Goal: Task Accomplishment & Management: Complete application form

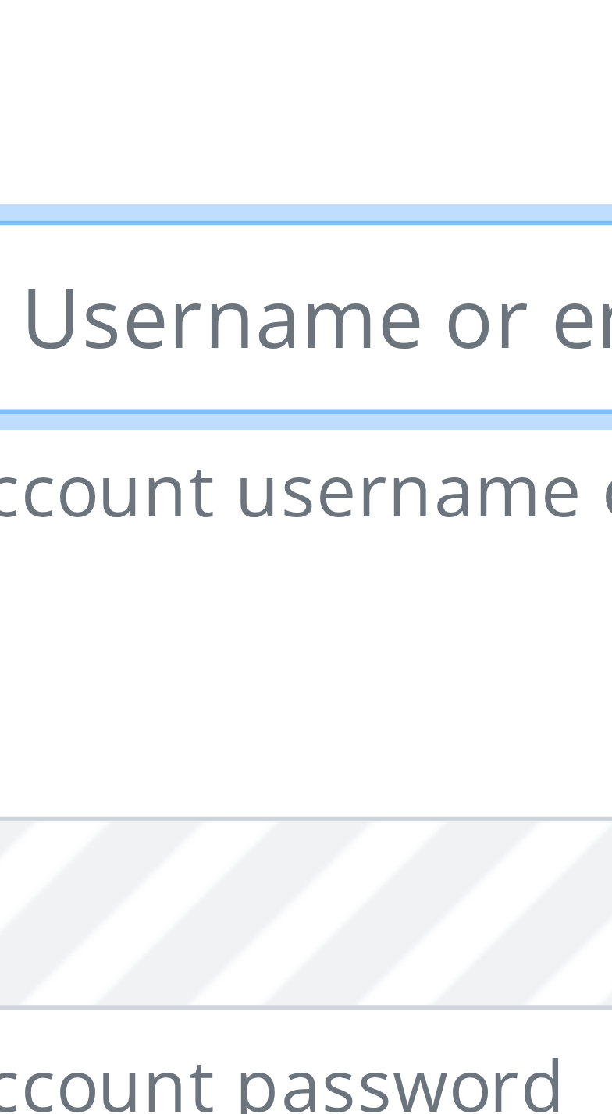
click at [212, 211] on input "text" at bounding box center [320, 204] width 322 height 30
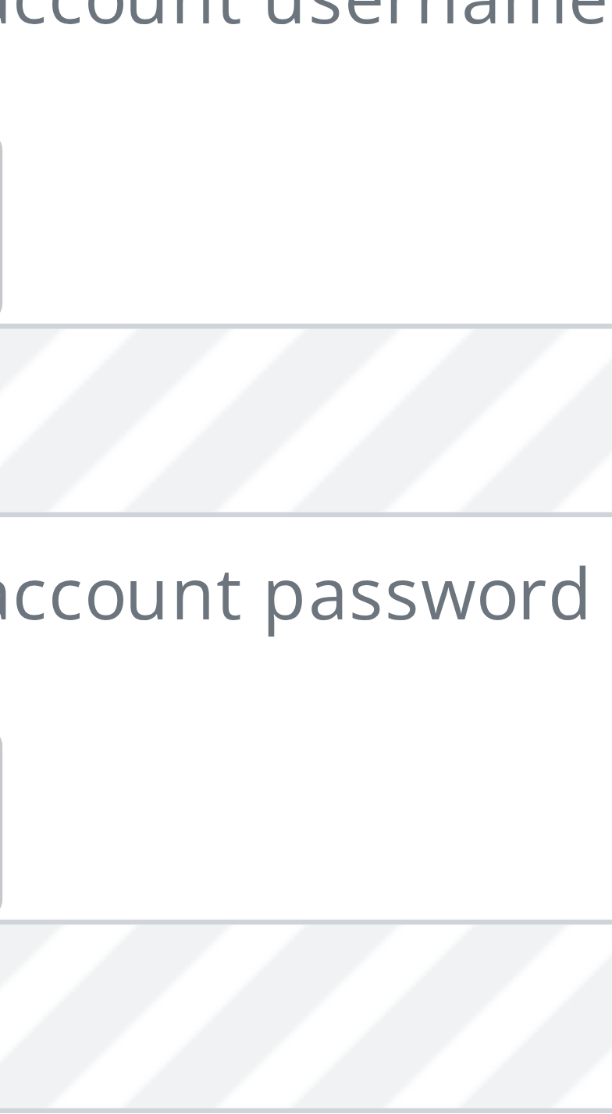
type input "Molayoa"
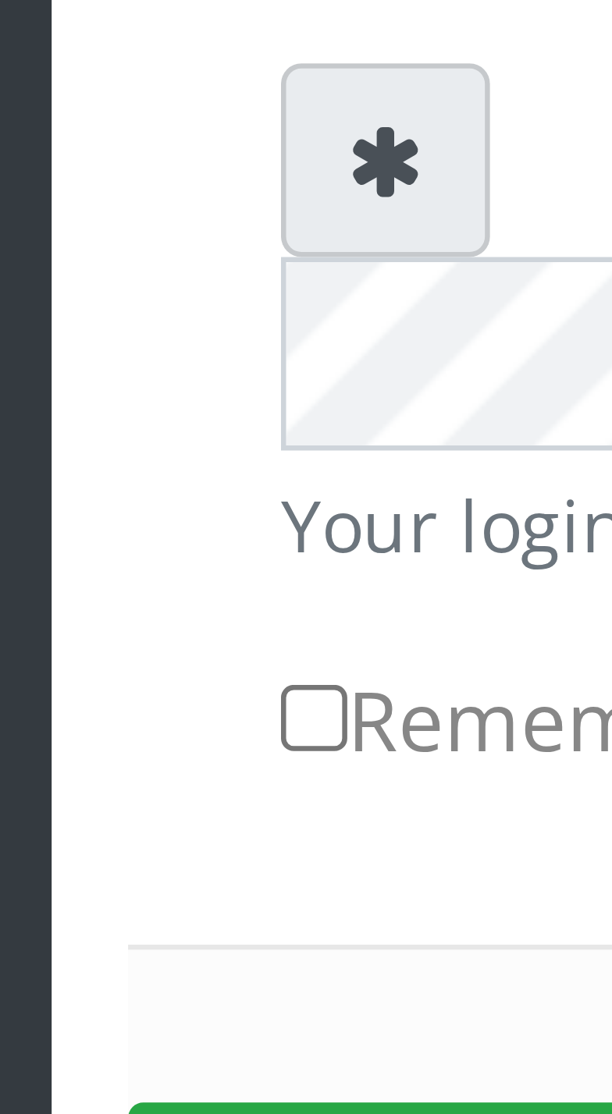
click at [137, 437] on input "Remember me for 24 hours" at bounding box center [135, 442] width 10 height 10
checkbox input "true"
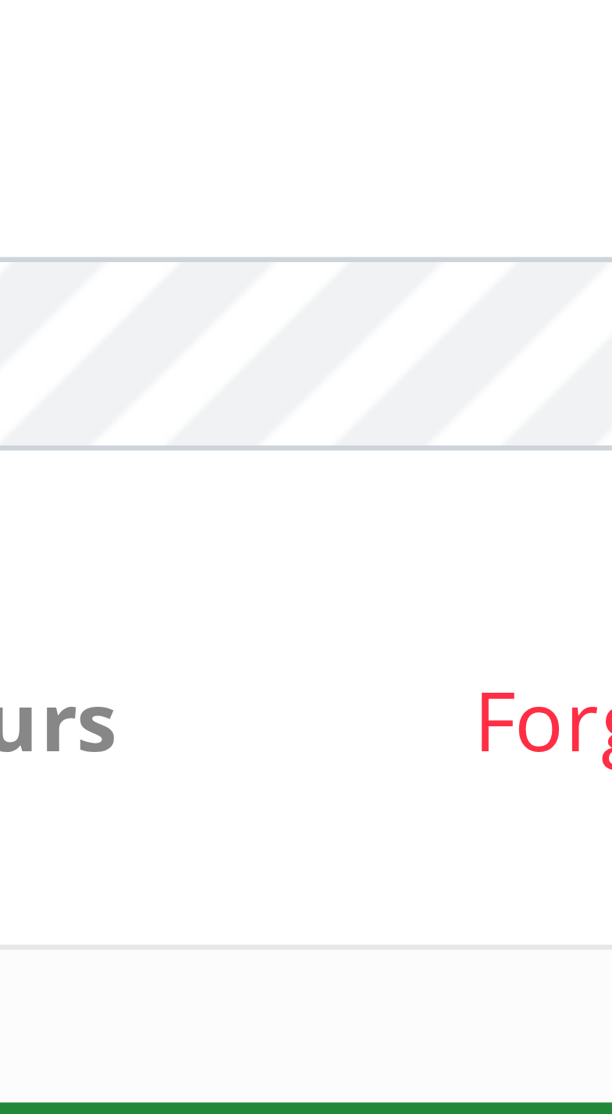
click at [306, 501] on button "Sign in" at bounding box center [306, 521] width 398 height 40
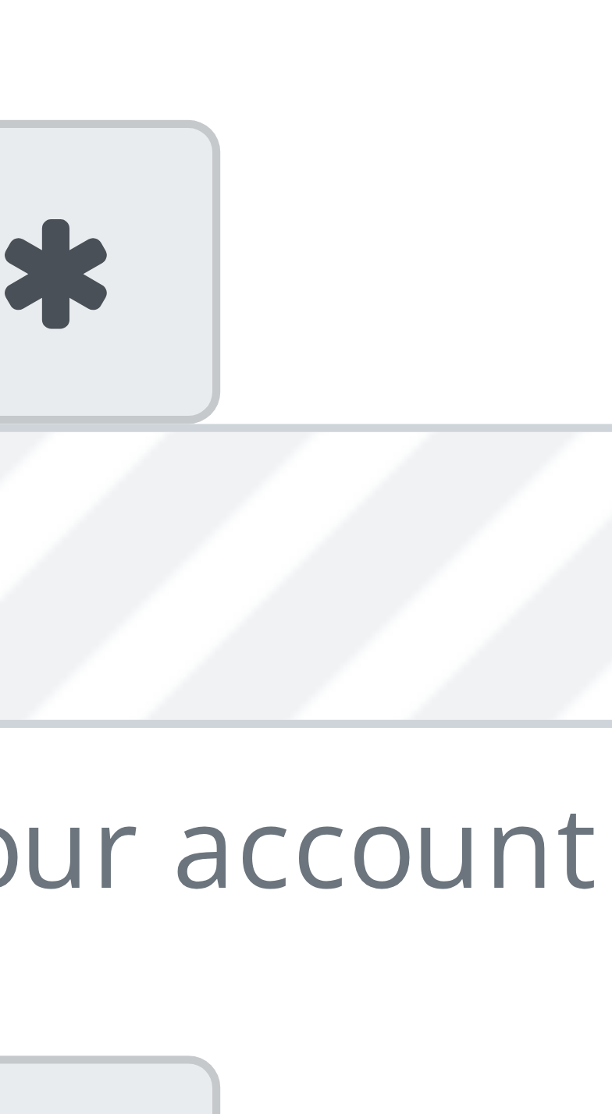
click at [147, 272] on icon at bounding box center [146, 265] width 12 height 12
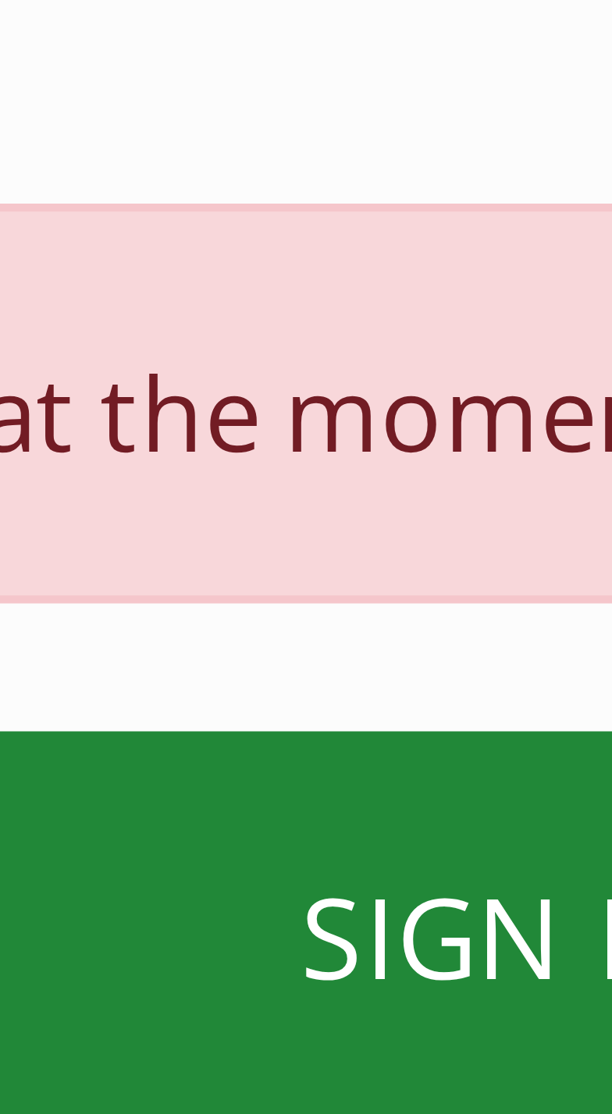
click at [301, 553] on button "SIGN IN" at bounding box center [306, 573] width 398 height 40
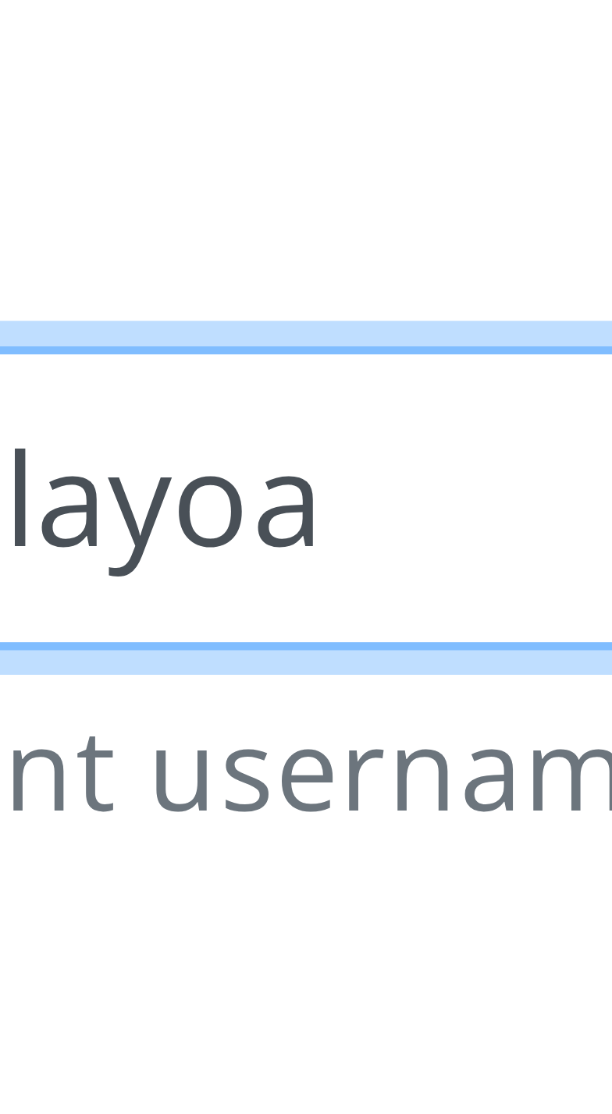
click at [229, 211] on input "Molayoa" at bounding box center [320, 204] width 322 height 30
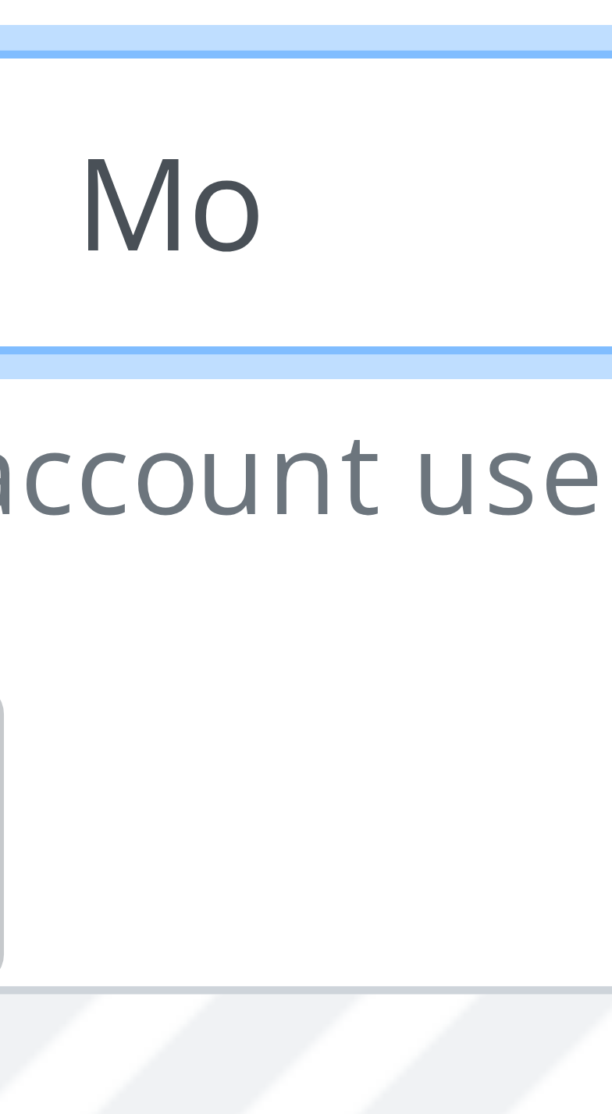
type input "M"
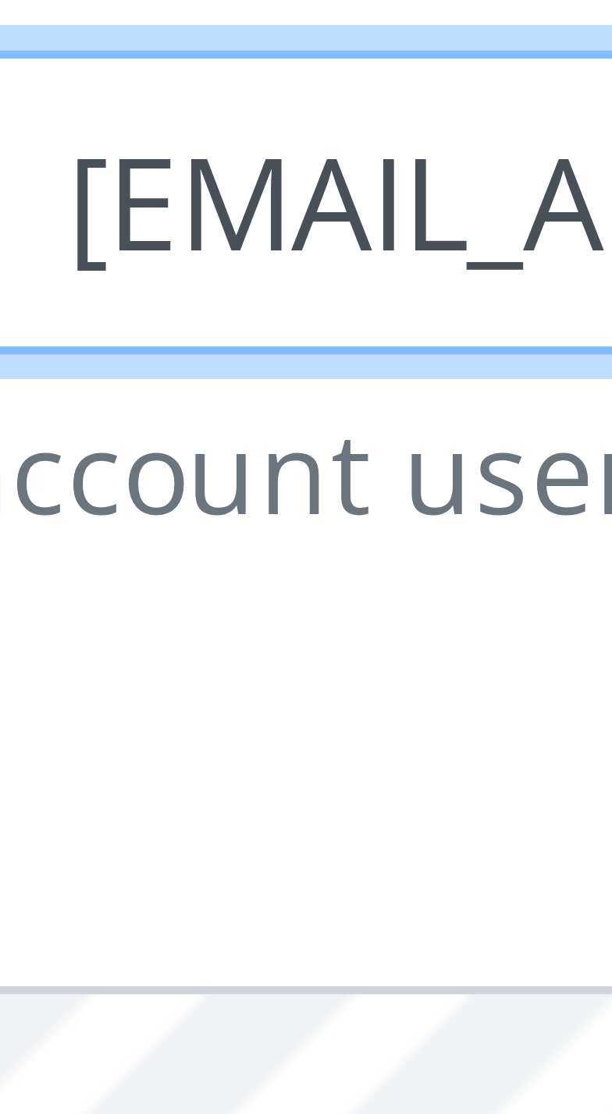
click at [219, 215] on input "62@gmail.com@gmail.com" at bounding box center [320, 204] width 322 height 30
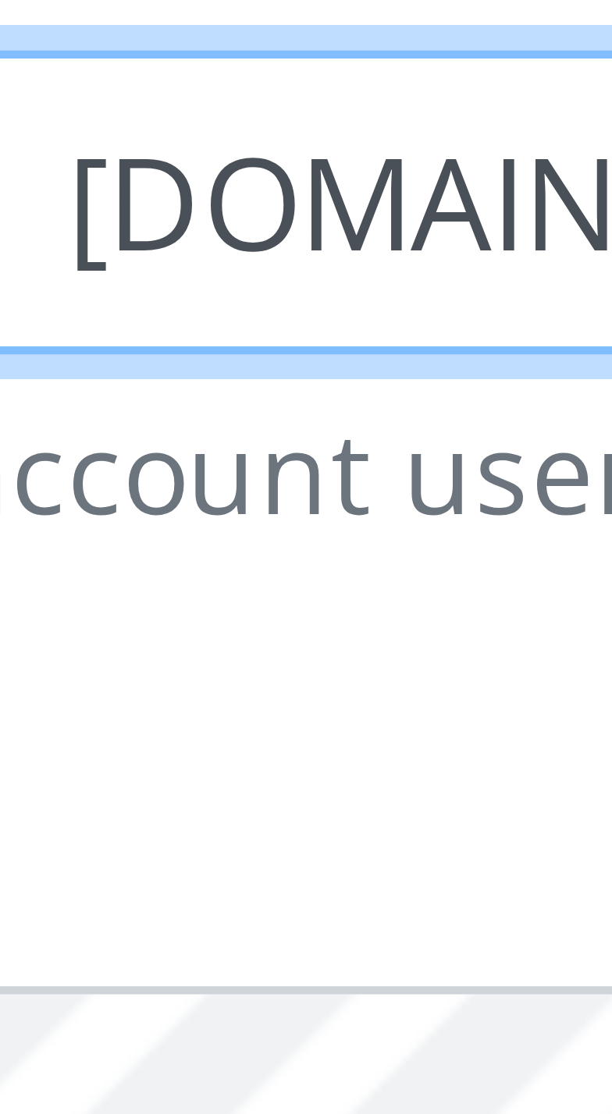
click at [219, 215] on input "il.com@gmail.com" at bounding box center [320, 204] width 322 height 30
click at [220, 212] on input "mail.com" at bounding box center [320, 204] width 322 height 30
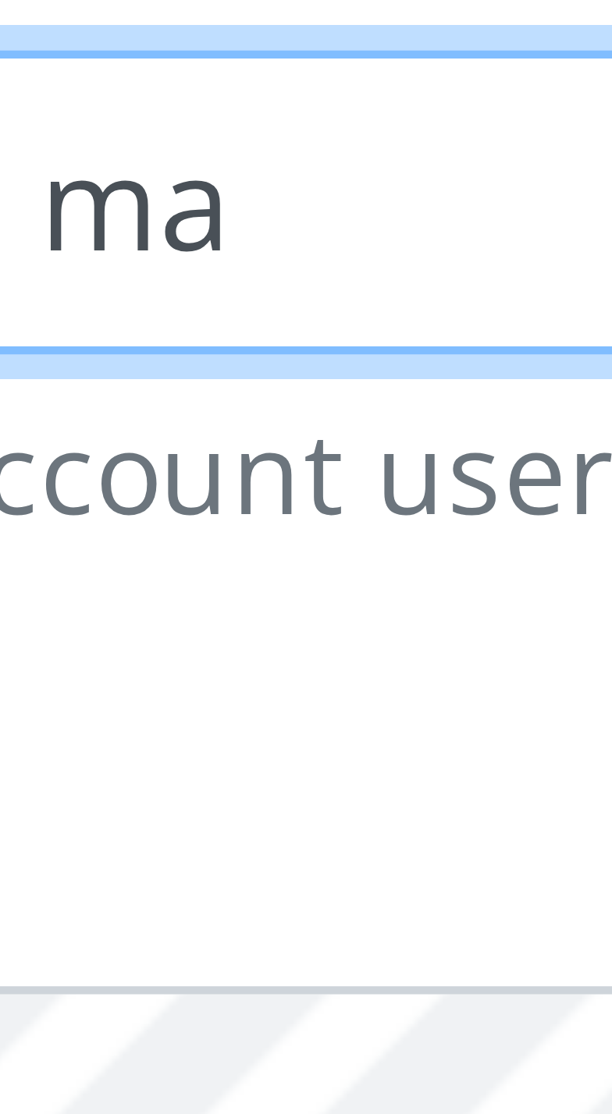
type input "m"
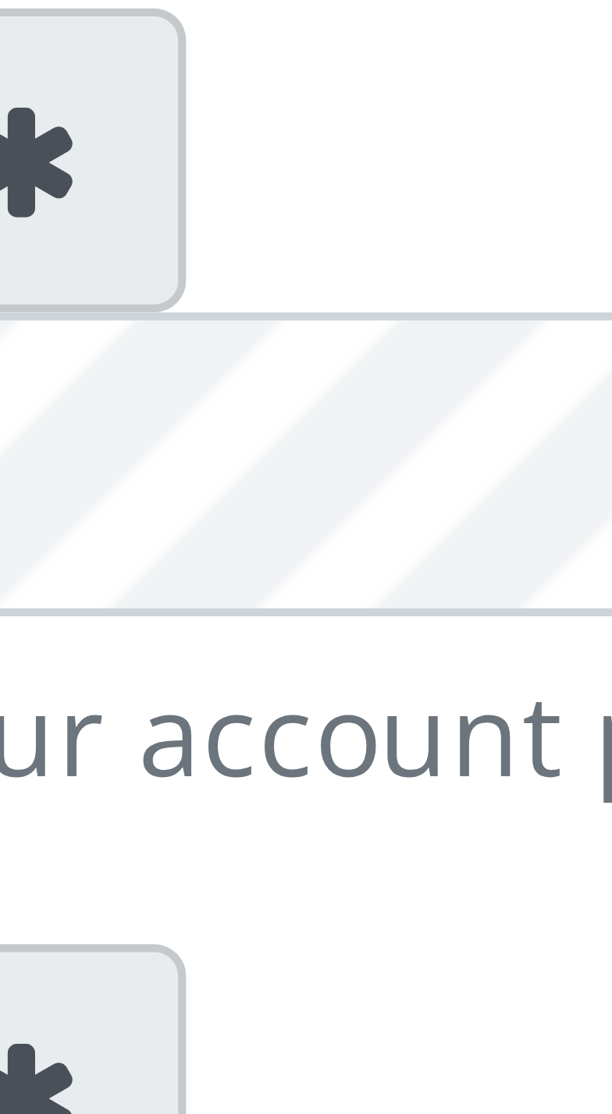
type input "Olizzyomolayo10@gmail.com"
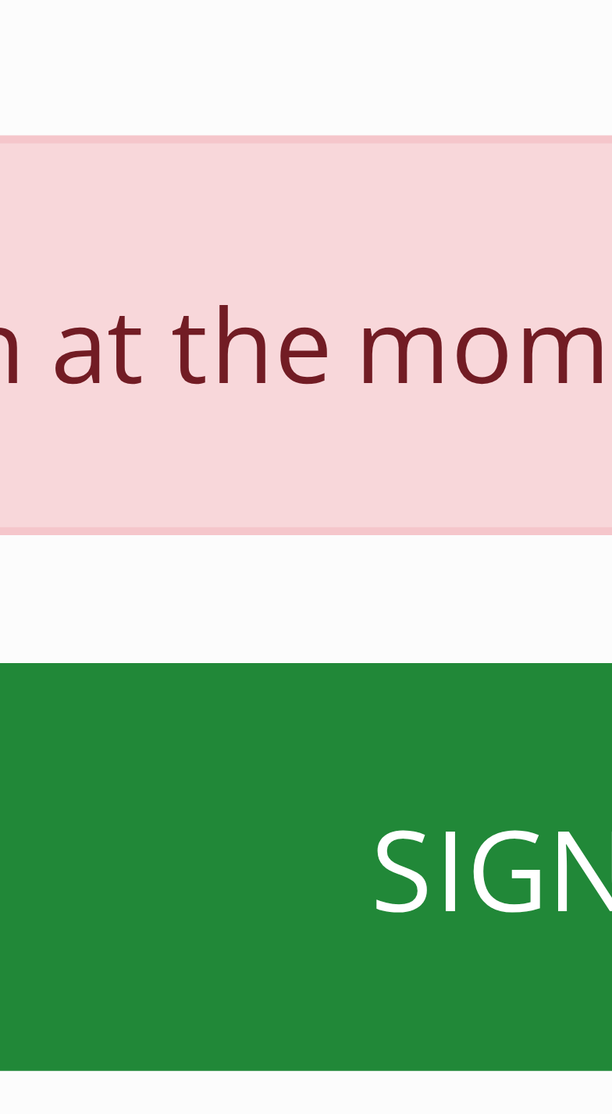
click at [297, 553] on button "SIGN IN" at bounding box center [306, 573] width 398 height 40
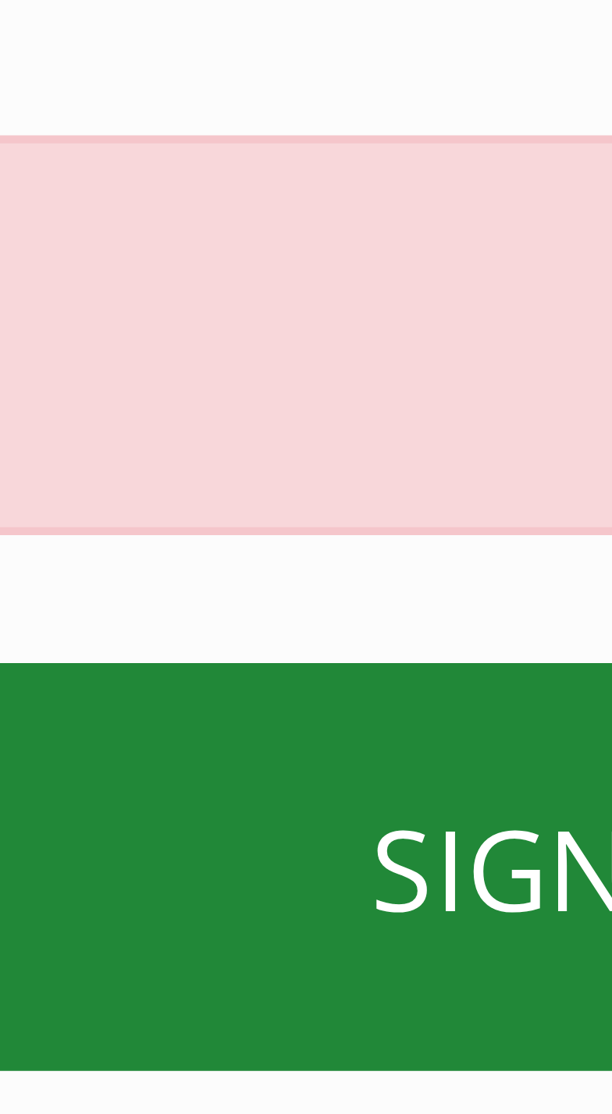
click at [297, 553] on button "SIGN IN" at bounding box center [306, 573] width 398 height 40
click at [298, 553] on button "SIGN IN" at bounding box center [306, 573] width 398 height 40
click at [299, 553] on button "SIGN IN" at bounding box center [306, 573] width 398 height 40
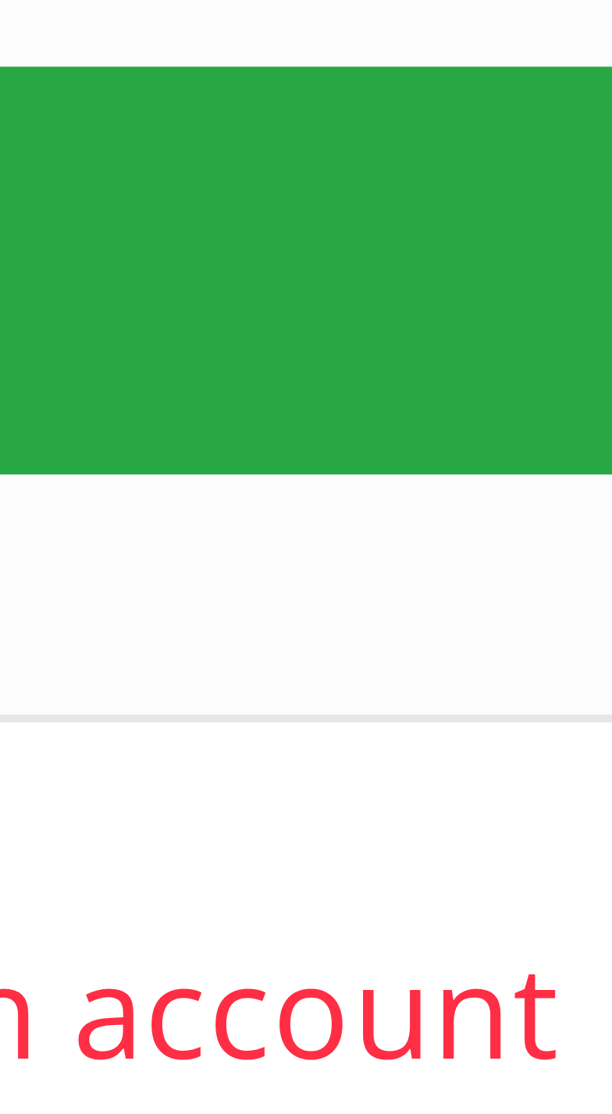
click at [390, 636] on link "Create an account" at bounding box center [368, 644] width 108 height 17
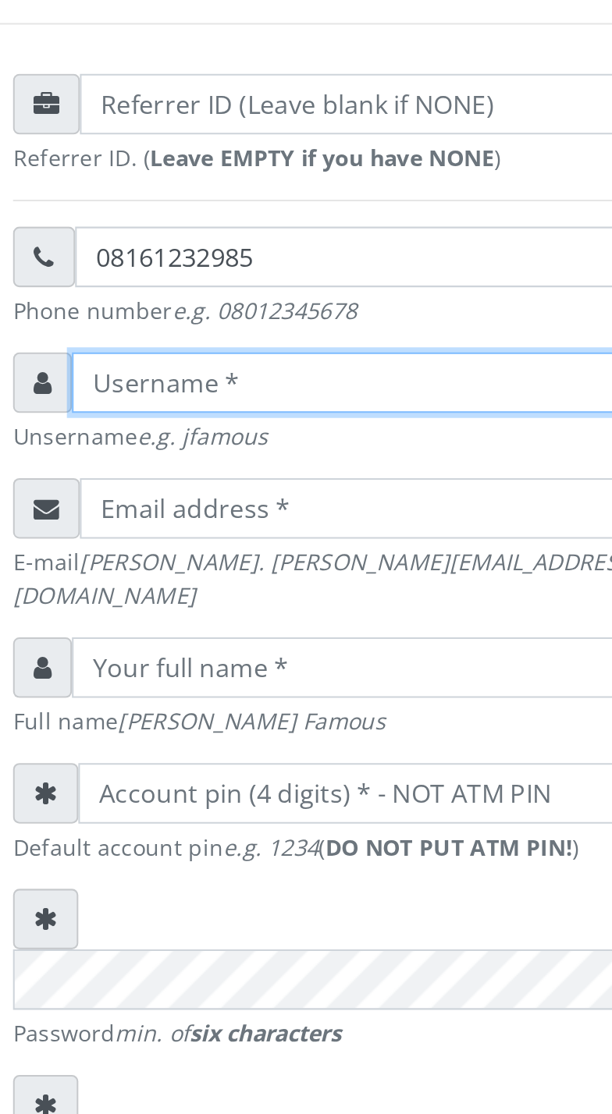
click at [301, 471] on input "text" at bounding box center [320, 457] width 322 height 30
type input "Awe00"
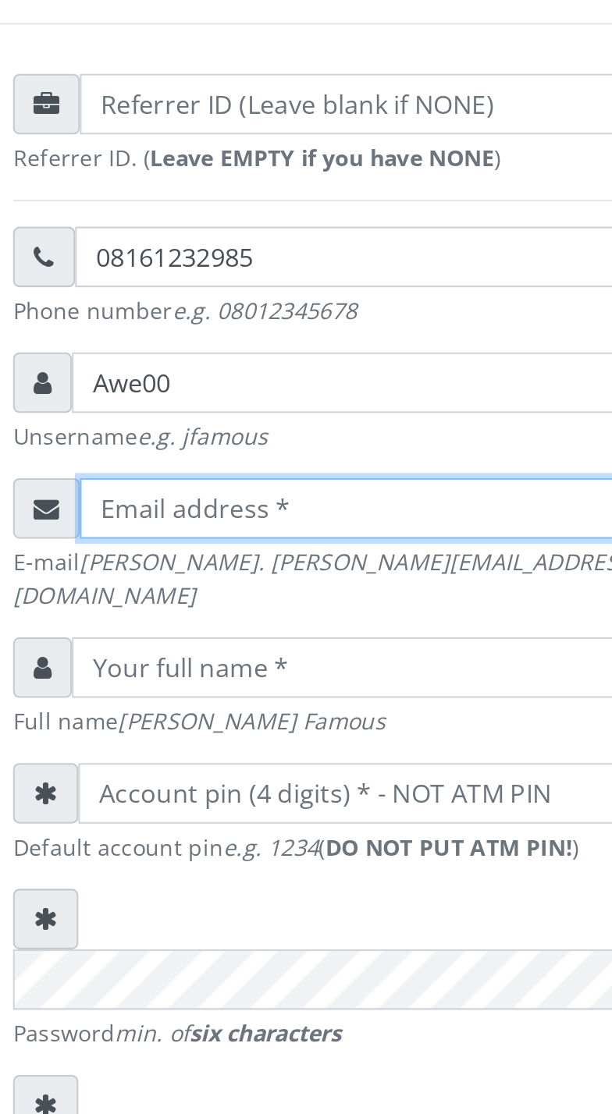
click at [310, 529] on input "email" at bounding box center [322, 519] width 318 height 30
type input "[EMAIL_ADDRESS][DOMAIN_NAME]"
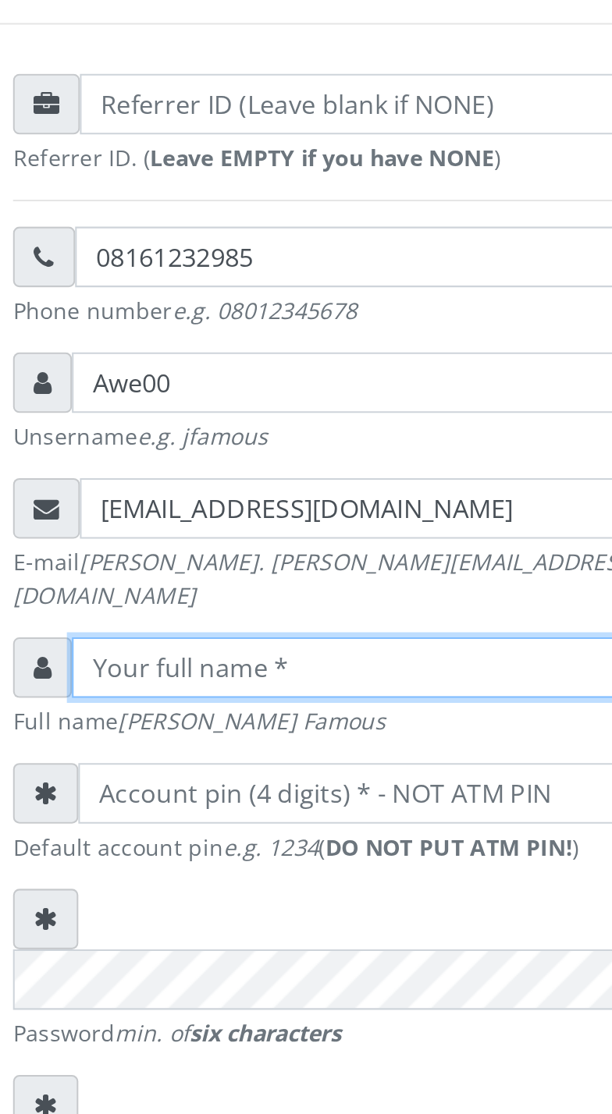
click at [306, 593] on input "text" at bounding box center [320, 597] width 322 height 30
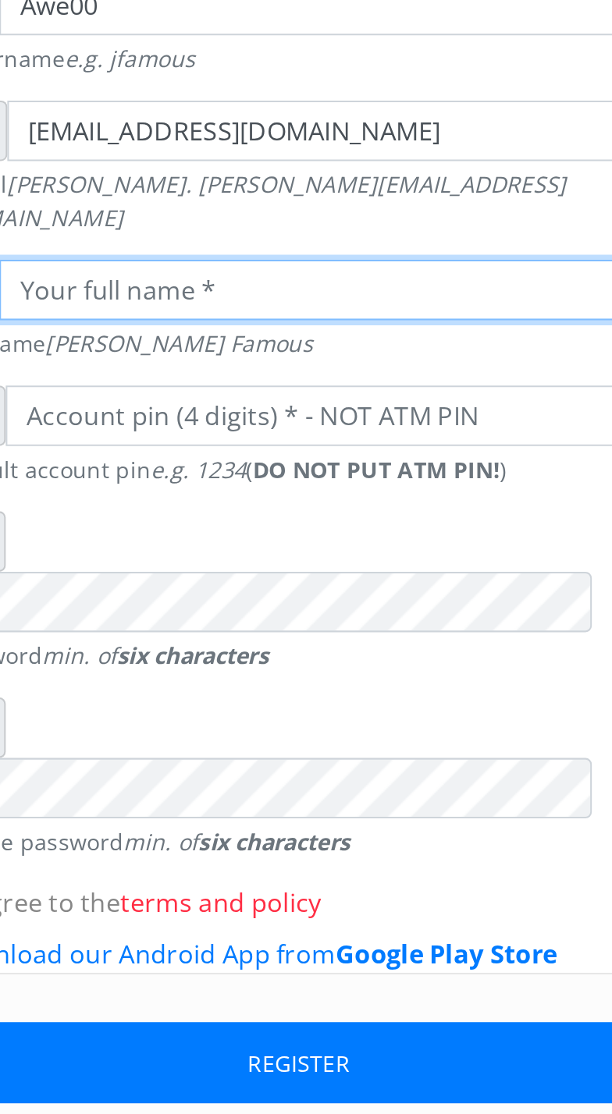
type input "[PERSON_NAME]"
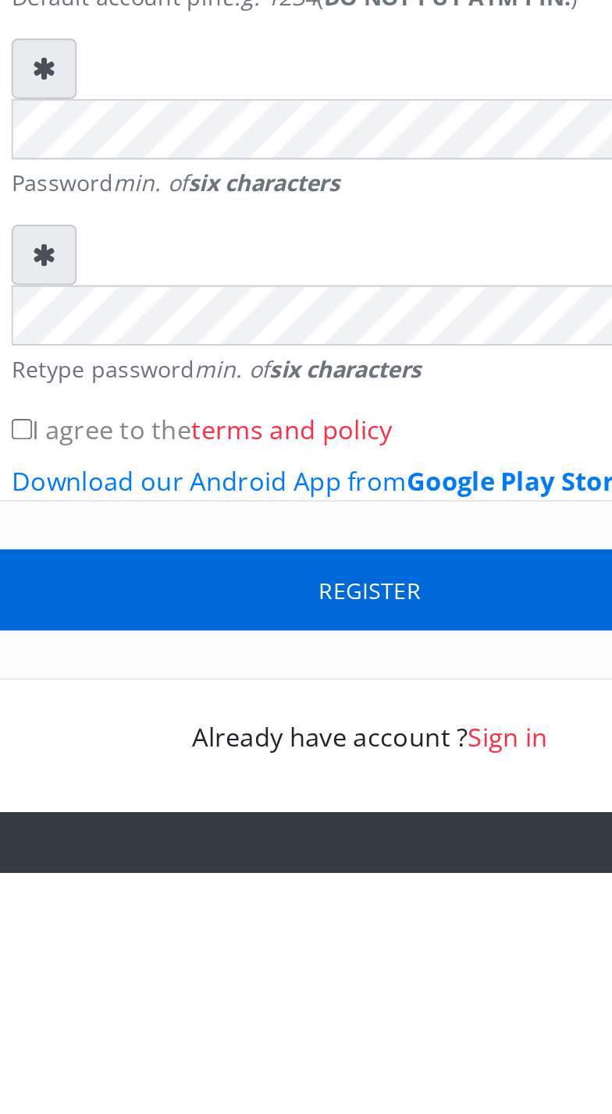
click at [322, 956] on button "Register" at bounding box center [306, 976] width 398 height 40
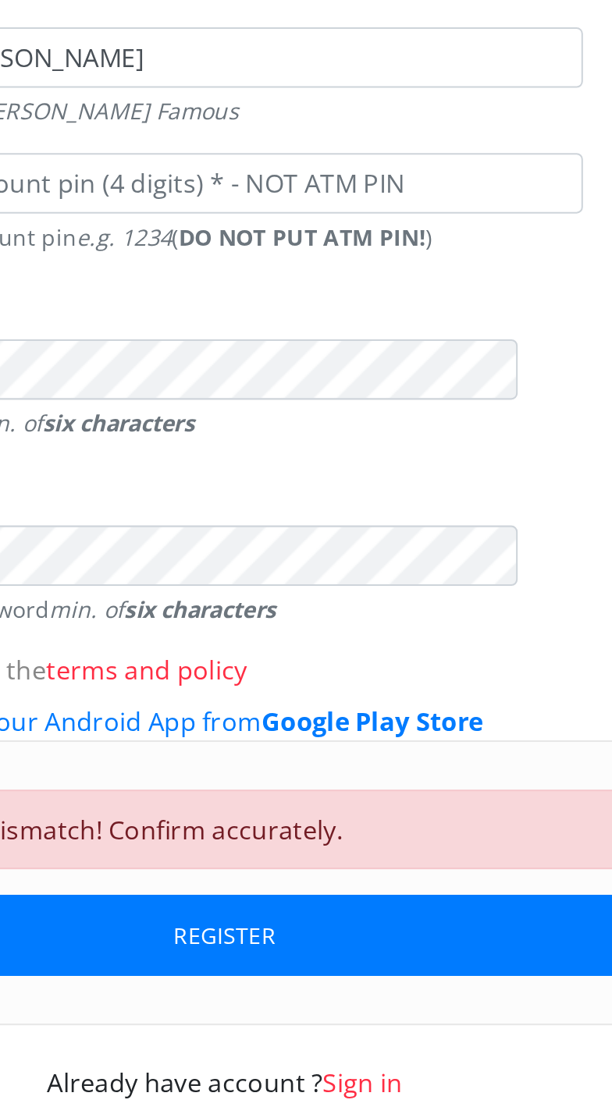
click at [378, 1091] on link "Sign in" at bounding box center [373, 1099] width 39 height 17
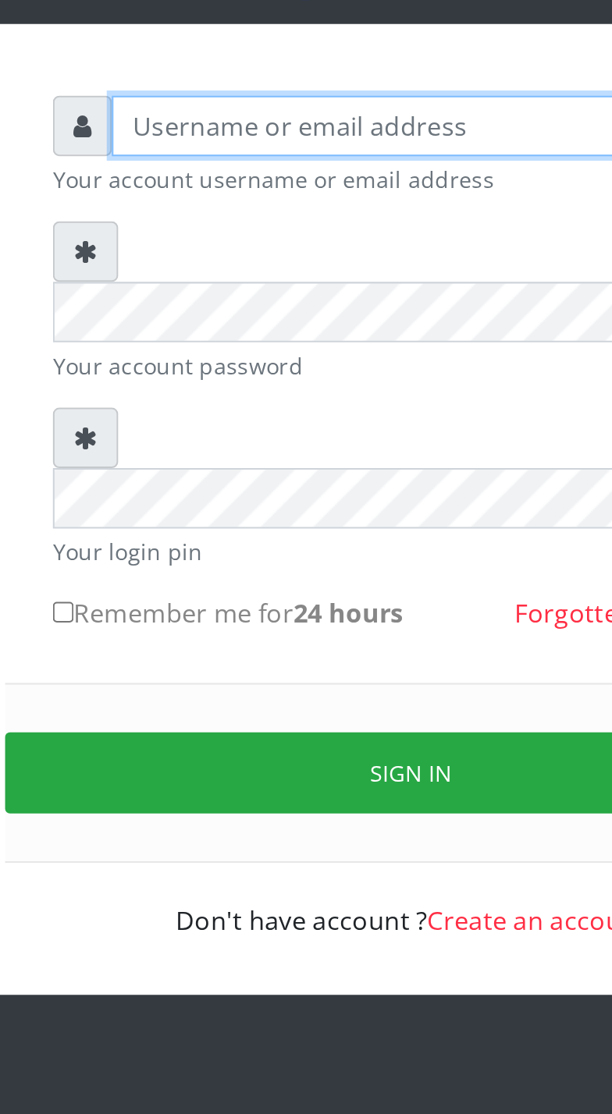
click at [349, 210] on input "text" at bounding box center [320, 204] width 322 height 30
